Goal: Navigation & Orientation: Find specific page/section

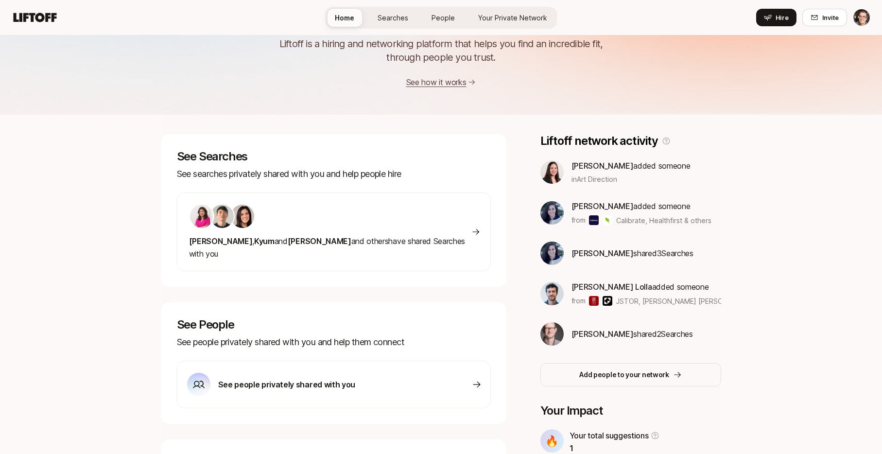
scroll to position [64, 0]
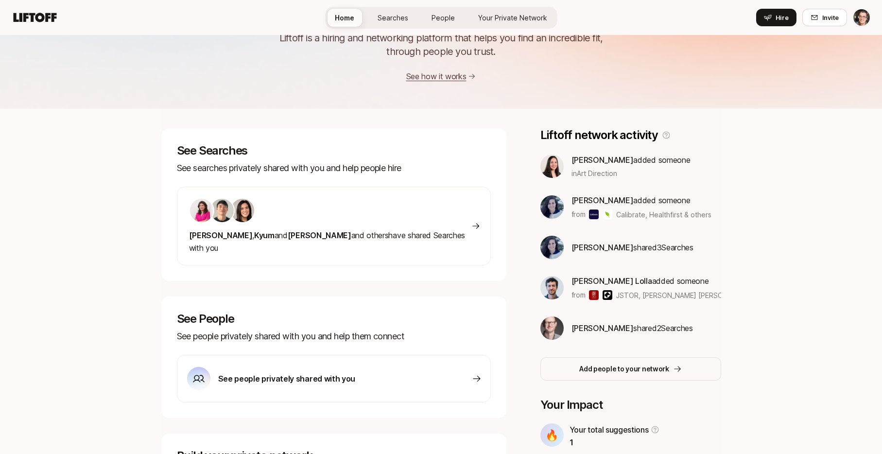
click at [357, 224] on div "[PERSON_NAME] , [PERSON_NAME] and [PERSON_NAME] and others have shared Searches…" at bounding box center [330, 226] width 283 height 56
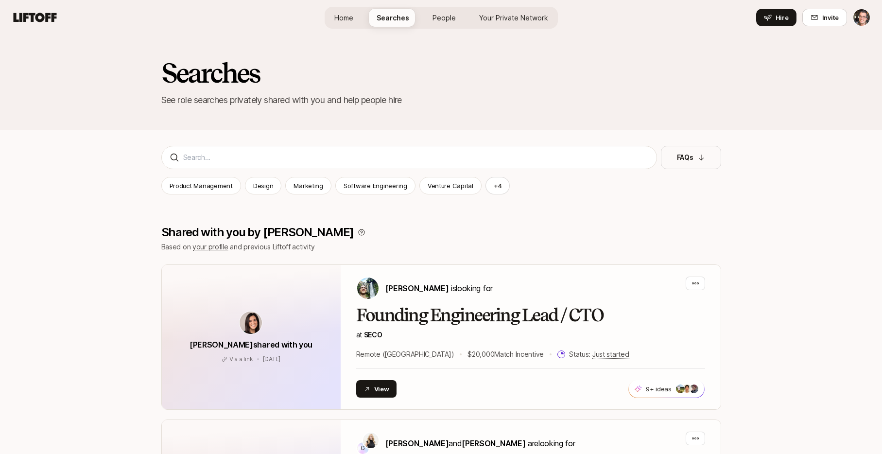
click at [345, 16] on span "Home" at bounding box center [343, 18] width 19 height 10
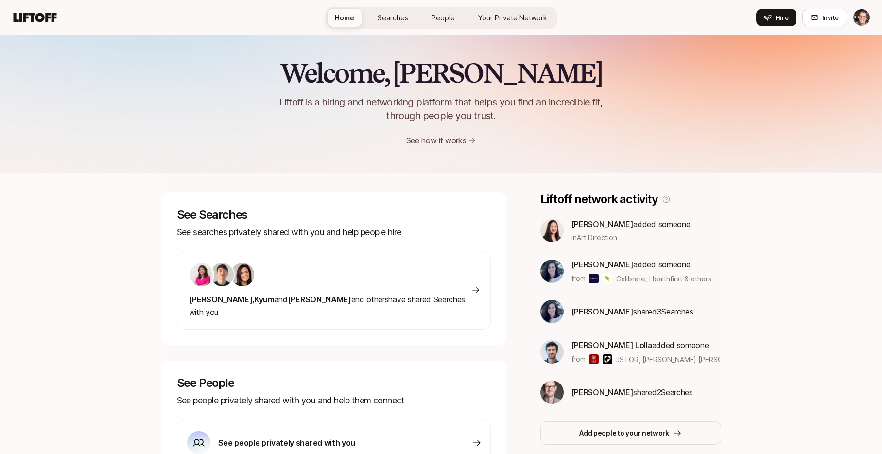
scroll to position [64, 0]
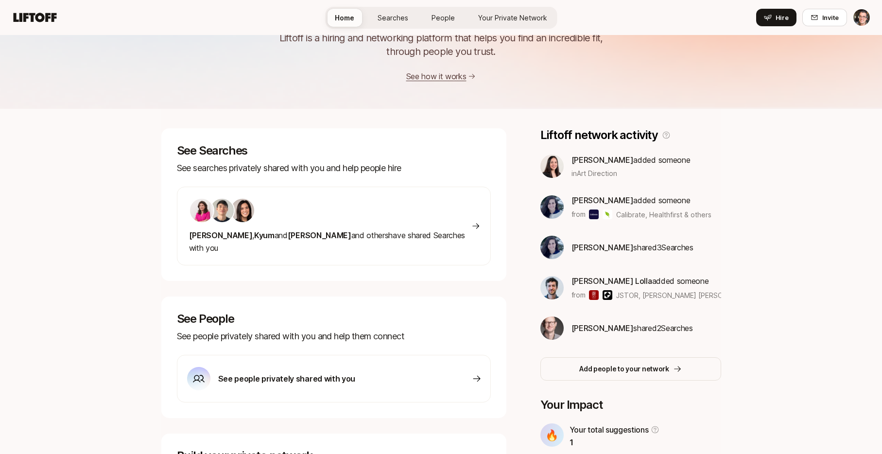
click at [382, 219] on div at bounding box center [330, 210] width 283 height 25
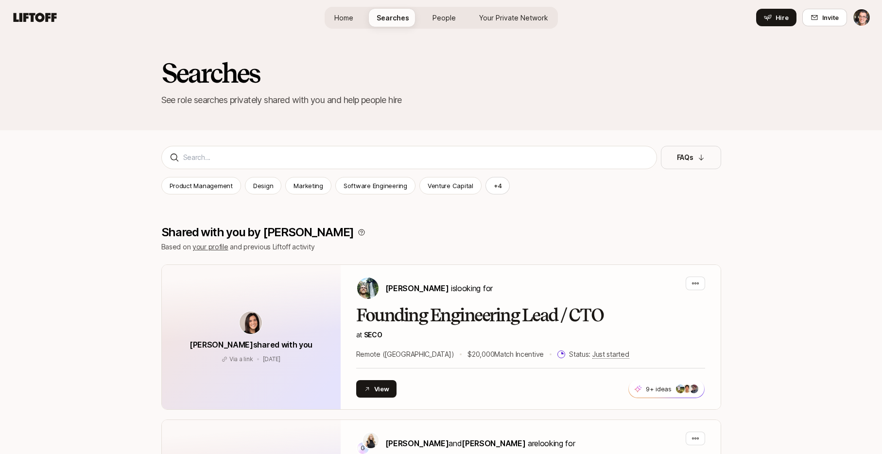
click at [346, 17] on span "Home" at bounding box center [343, 18] width 19 height 10
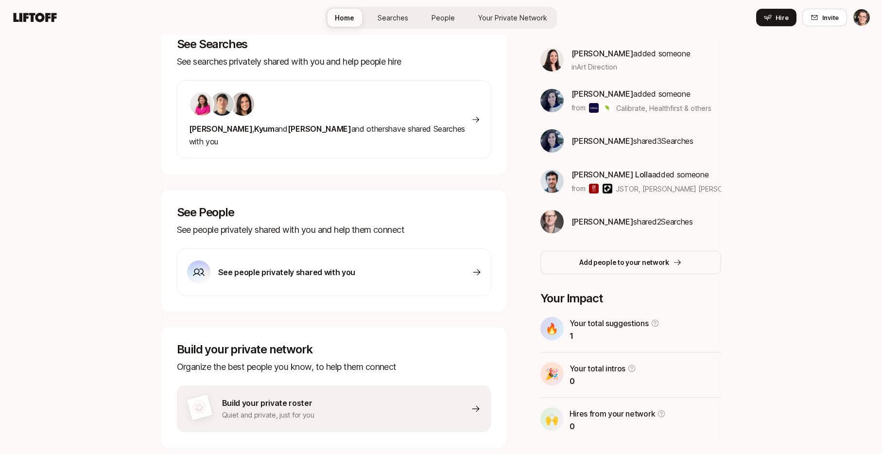
scroll to position [190, 0]
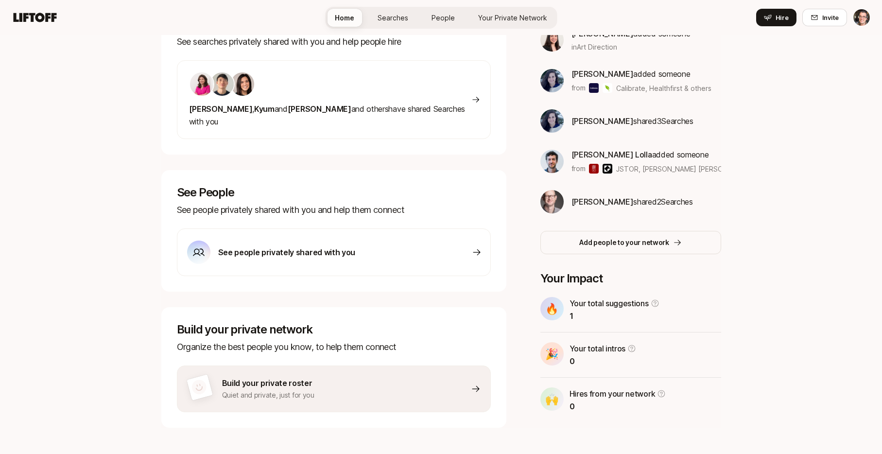
click at [365, 234] on div "See people privately shared with you" at bounding box center [334, 252] width 314 height 48
